Goal: Find specific page/section: Find specific page/section

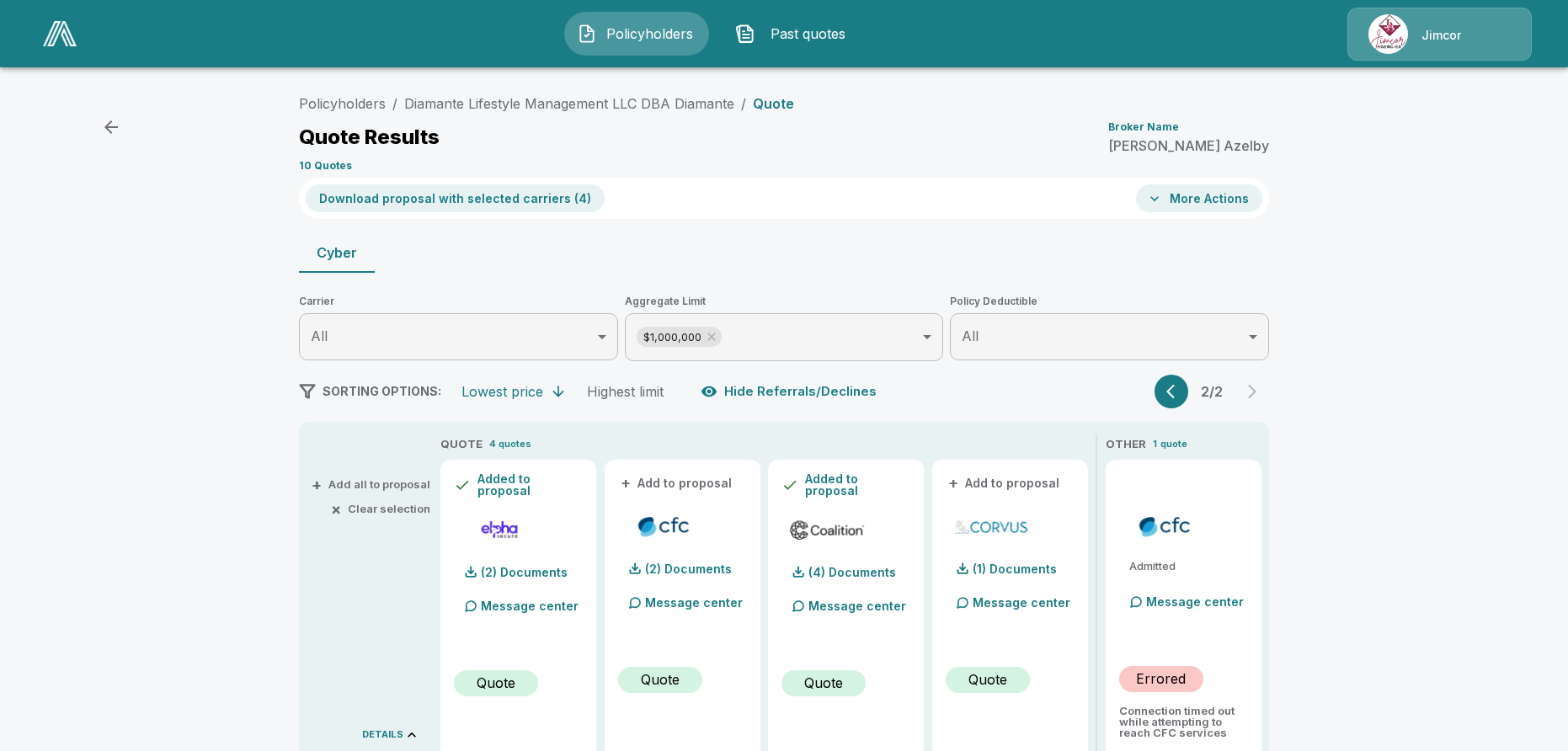
drag, startPoint x: 0, startPoint y: 0, endPoint x: 1437, endPoint y: 35, distance: 1437.4
click at [1437, 35] on div "Jimcor" at bounding box center [1439, 34] width 184 height 53
click at [1411, 48] on div "Jimcor" at bounding box center [1439, 34] width 184 height 53
click at [1371, 43] on div "Jimcor" at bounding box center [1439, 34] width 184 height 53
click at [956, 67] on header "Policyholders Past quotes Jimcor" at bounding box center [784, 34] width 1568 height 67
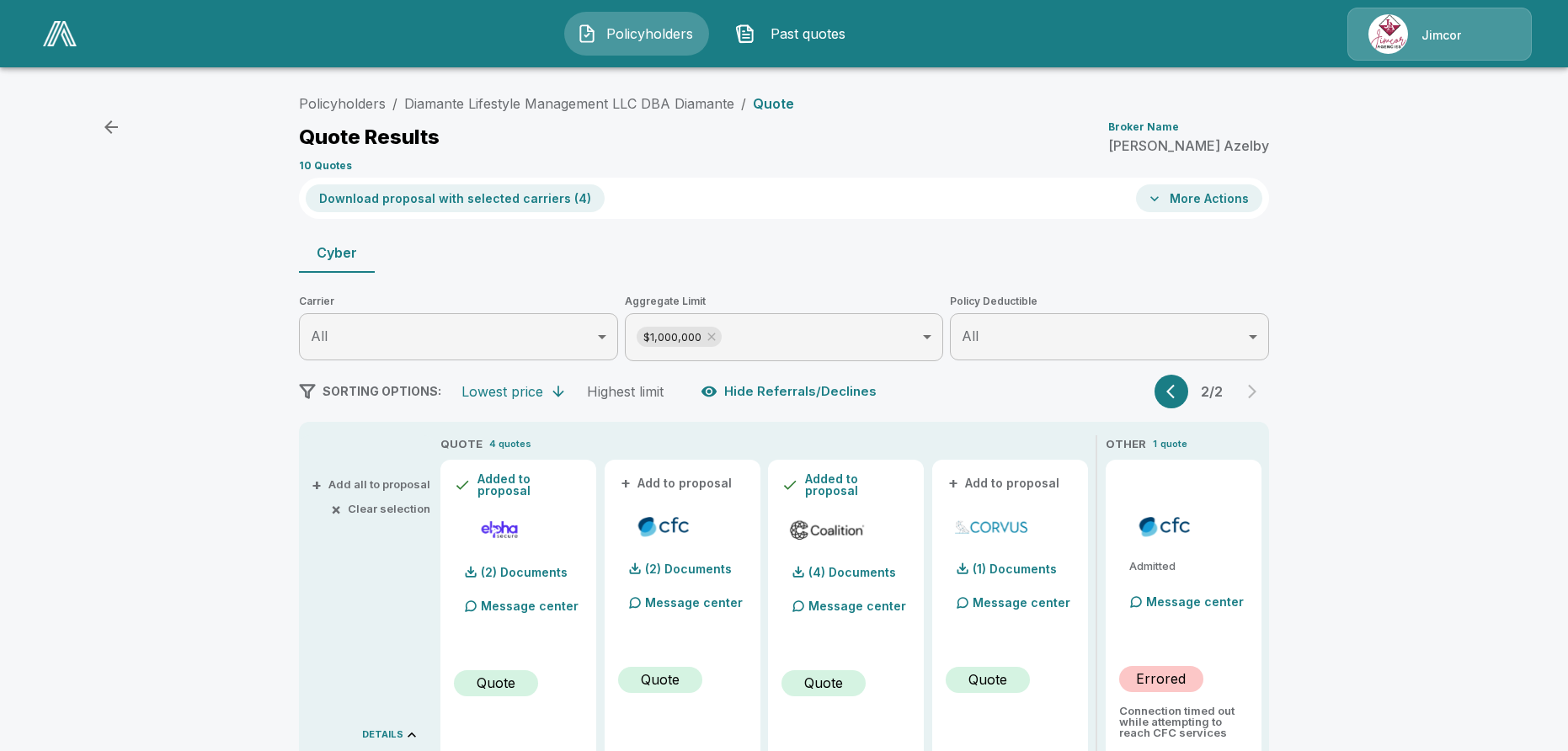
click at [43, 32] on img at bounding box center [60, 34] width 34 height 25
